Goal: Task Accomplishment & Management: Manage account settings

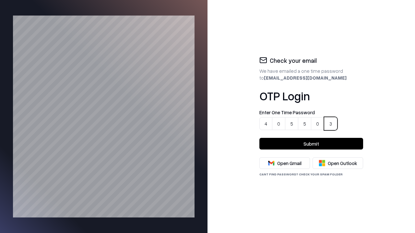
type input "******"
click at [311, 144] on button "Submit" at bounding box center [311, 144] width 104 height 12
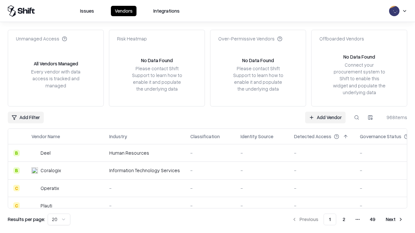
click at [326, 117] on link "Add Vendor" at bounding box center [325, 118] width 41 height 12
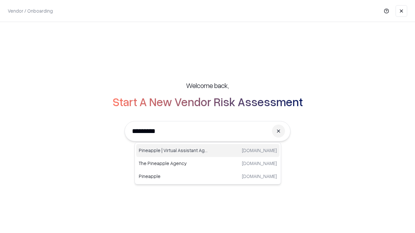
click at [208, 151] on div "Pineapple | Virtual Assistant Agency [DOMAIN_NAME]" at bounding box center [207, 150] width 143 height 13
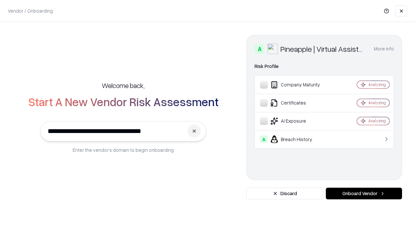
type input "**********"
click at [364, 194] on button "Onboard Vendor" at bounding box center [364, 194] width 76 height 12
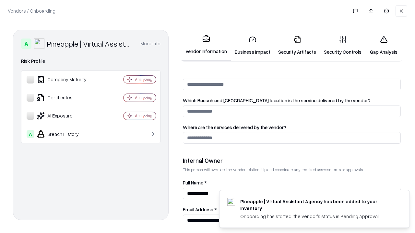
scroll to position [336, 0]
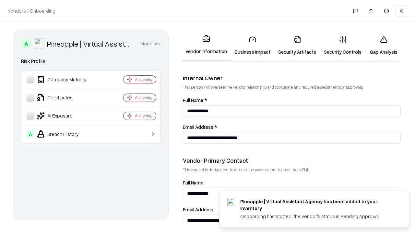
click at [293, 45] on link "Security Artifacts" at bounding box center [297, 45] width 46 height 30
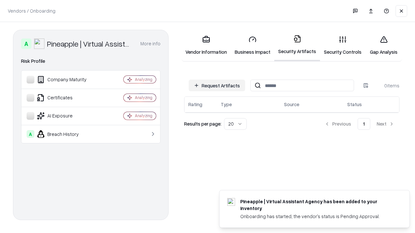
click at [218, 86] on button "Request Artifacts" at bounding box center [217, 86] width 56 height 12
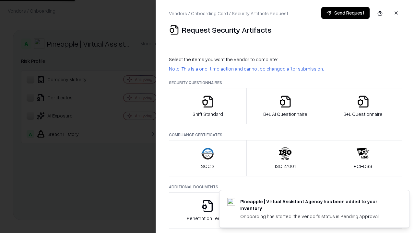
click at [363, 106] on icon "button" at bounding box center [363, 101] width 13 height 13
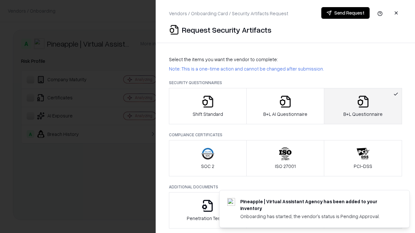
click at [285, 106] on icon "button" at bounding box center [285, 101] width 13 height 13
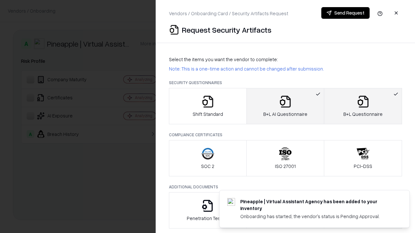
click at [346, 13] on button "Send Request" at bounding box center [345, 13] width 48 height 12
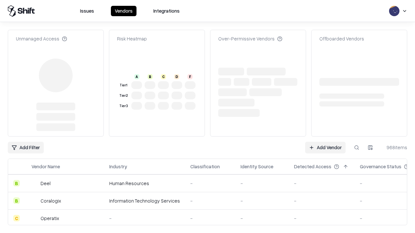
click at [326, 148] on link "Add Vendor" at bounding box center [325, 148] width 41 height 12
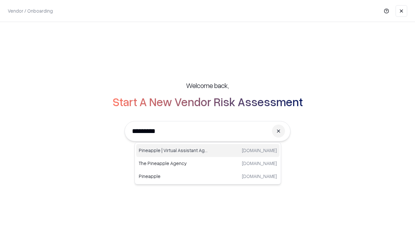
click at [208, 151] on div "Pineapple | Virtual Assistant Agency [DOMAIN_NAME]" at bounding box center [207, 150] width 143 height 13
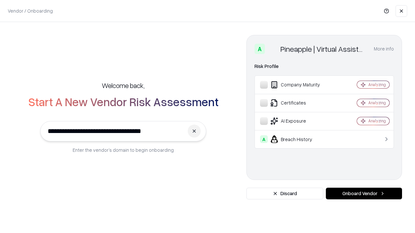
type input "**********"
click at [364, 194] on button "Onboard Vendor" at bounding box center [364, 194] width 76 height 12
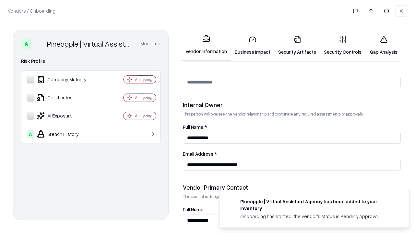
scroll to position [336, 0]
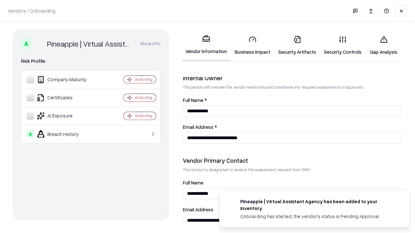
click at [381, 45] on link "Gap Analysis" at bounding box center [383, 45] width 37 height 30
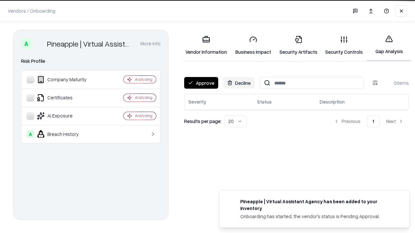
click at [201, 83] on button "Approve" at bounding box center [201, 83] width 34 height 12
